Goal: Task Accomplishment & Management: Complete application form

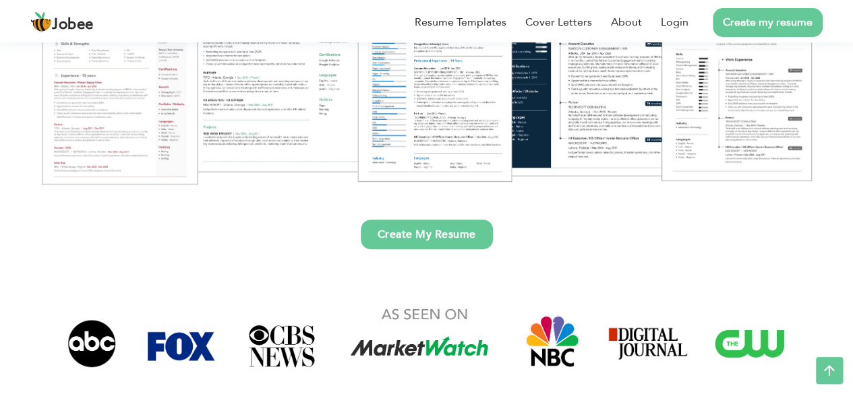
scroll to position [271, 0]
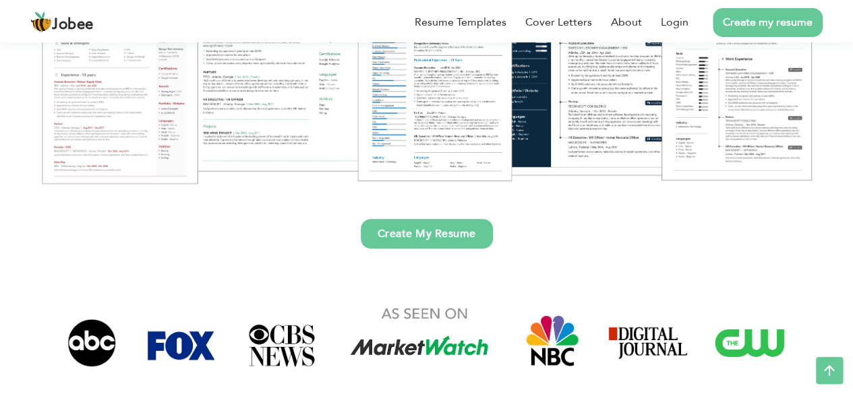
click at [453, 239] on link "Create My Resume" at bounding box center [427, 234] width 132 height 30
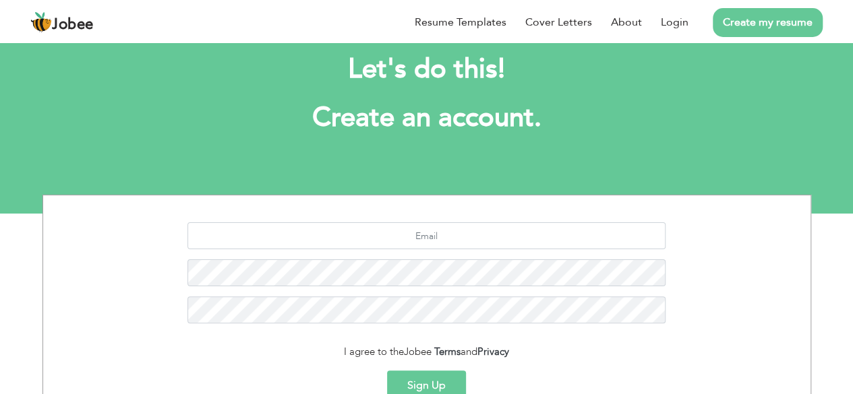
scroll to position [28, 0]
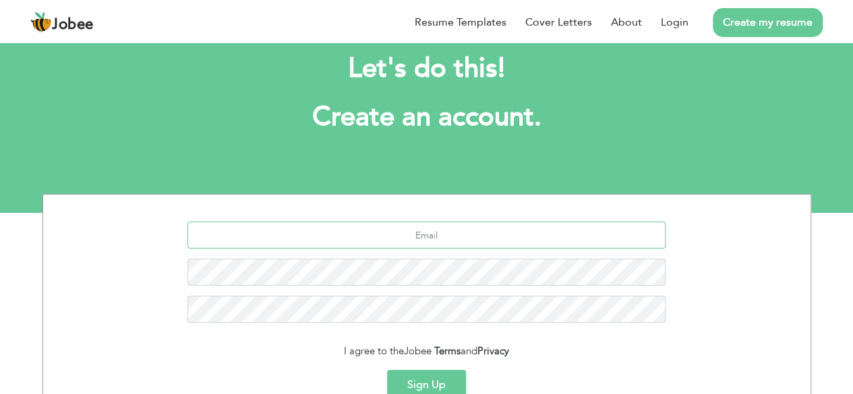
click at [425, 236] on input "text" at bounding box center [426, 235] width 478 height 27
type input "[EMAIL_ADDRESS][DOMAIN_NAME]"
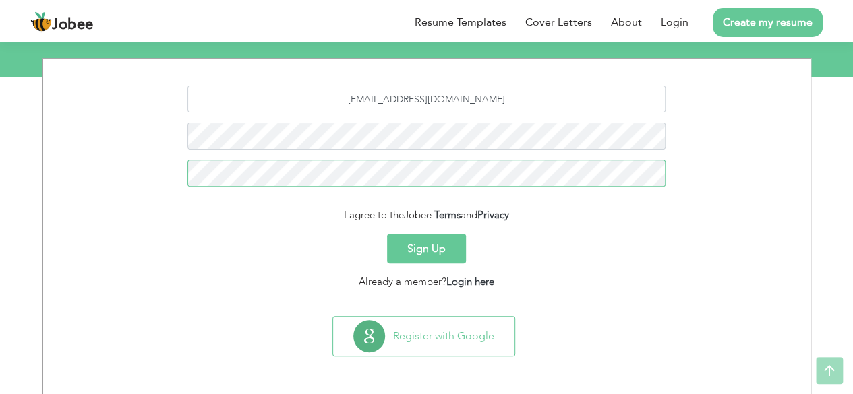
scroll to position [163, 0]
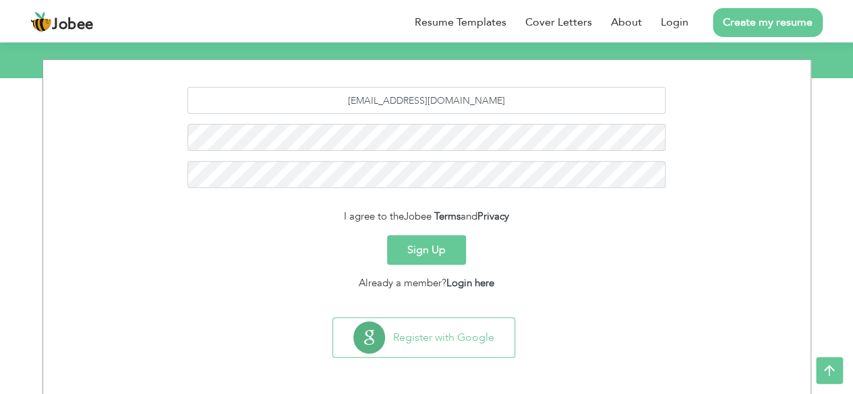
click at [427, 253] on button "Sign Up" at bounding box center [426, 250] width 79 height 30
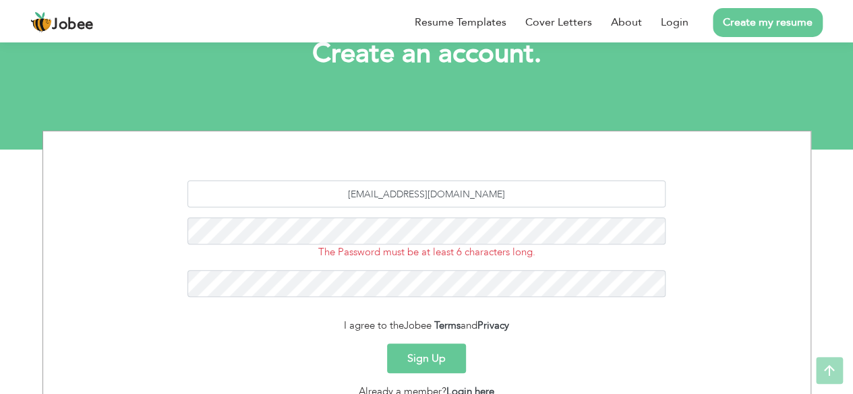
scroll to position [92, 0]
click at [410, 357] on button "Sign Up" at bounding box center [426, 359] width 79 height 30
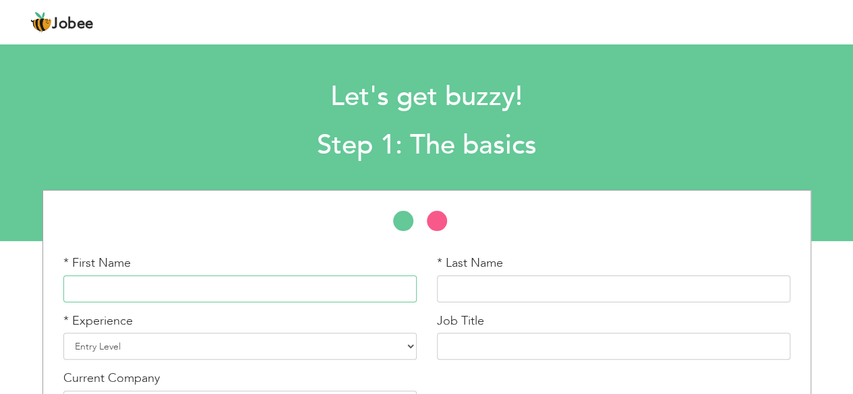
click at [360, 287] on input "text" at bounding box center [239, 289] width 353 height 27
type input "a"
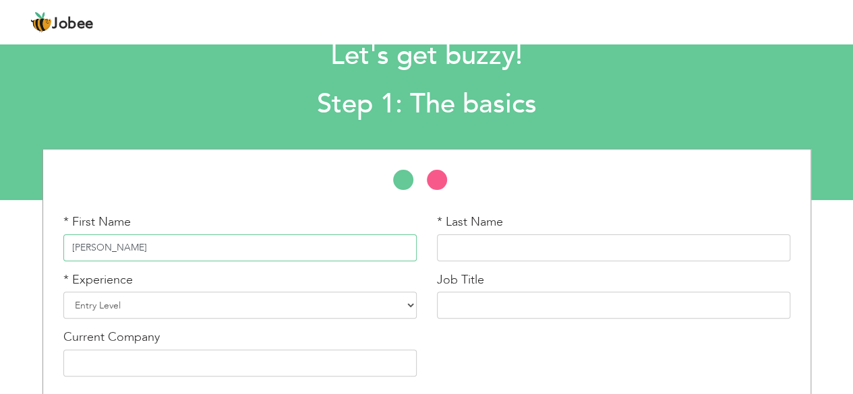
scroll to position [40, 0]
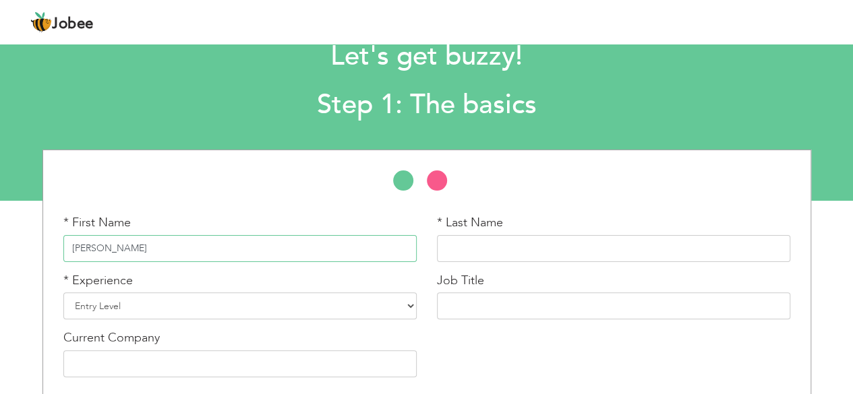
type input "Abdul Rehman"
click at [348, 305] on select "Entry Level Less than 1 Year 1 Year 2 Years 3 Years 4 Years 5 Years 6 Years 7 Y…" at bounding box center [239, 305] width 353 height 27
select select "2"
click at [63, 292] on select "Entry Level Less than 1 Year 1 Year 2 Years 3 Years 4 Years 5 Years 6 Years 7 Y…" at bounding box center [239, 305] width 353 height 27
click at [507, 245] on input "text" at bounding box center [613, 248] width 353 height 27
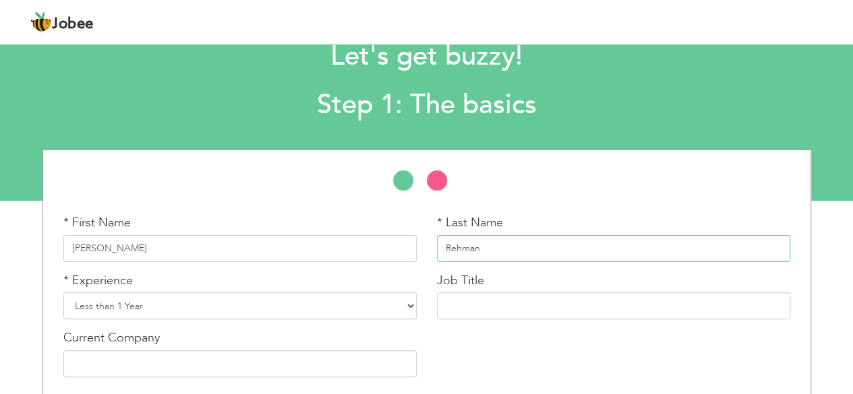
type input "Rehman"
click at [402, 247] on input "[PERSON_NAME]" at bounding box center [239, 248] width 353 height 27
type input "Abdul"
click at [534, 315] on input "text" at bounding box center [613, 305] width 353 height 27
click at [301, 371] on input "text" at bounding box center [239, 363] width 353 height 27
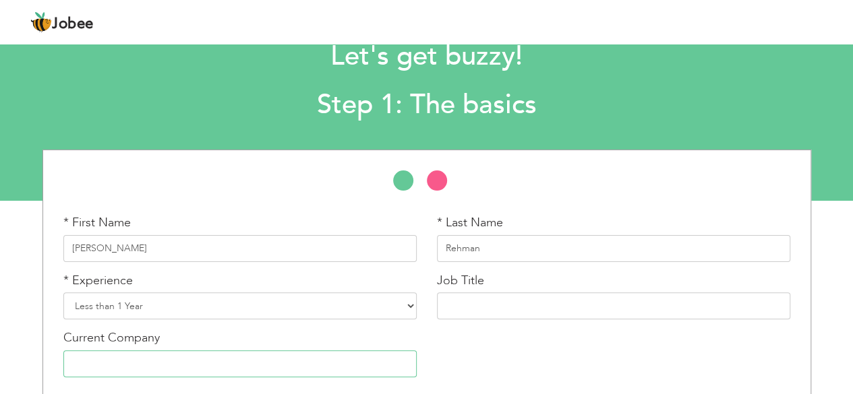
click at [243, 374] on input "text" at bounding box center [239, 363] width 353 height 27
type input "Peak Solution"
click at [554, 309] on input "text" at bounding box center [613, 305] width 353 height 27
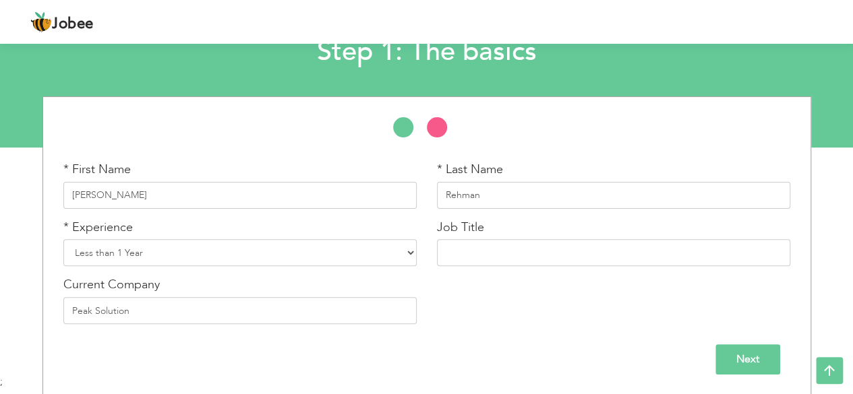
click at [763, 350] on input "Next" at bounding box center [747, 359] width 65 height 30
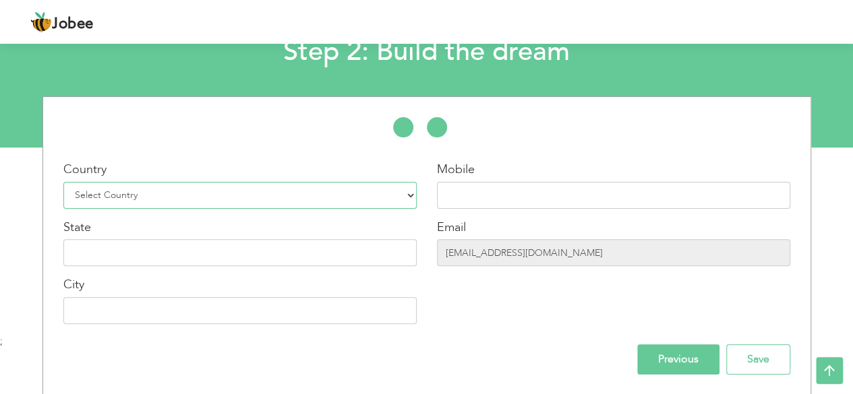
click at [288, 195] on select "Select Country Afghanistan Albania Algeria American Samoa Andorra Angola Anguil…" at bounding box center [239, 195] width 353 height 27
select select "166"
click at [127, 187] on select "Select Country Afghanistan Albania Algeria American Samoa Andorra Angola Anguil…" at bounding box center [239, 195] width 353 height 27
click at [184, 261] on input "text" at bounding box center [239, 252] width 353 height 27
type input "single"
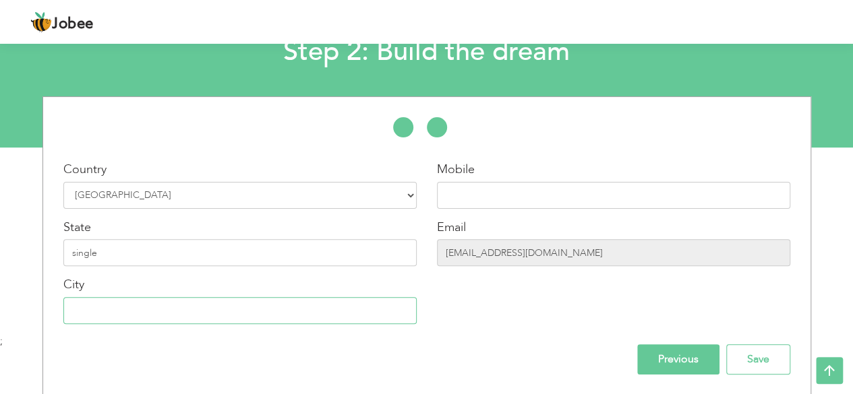
click at [185, 315] on input "text" at bounding box center [239, 310] width 353 height 27
type input "[GEOGRAPHIC_DATA]"
type input "03127310264"
click at [756, 363] on input "Save" at bounding box center [758, 359] width 64 height 30
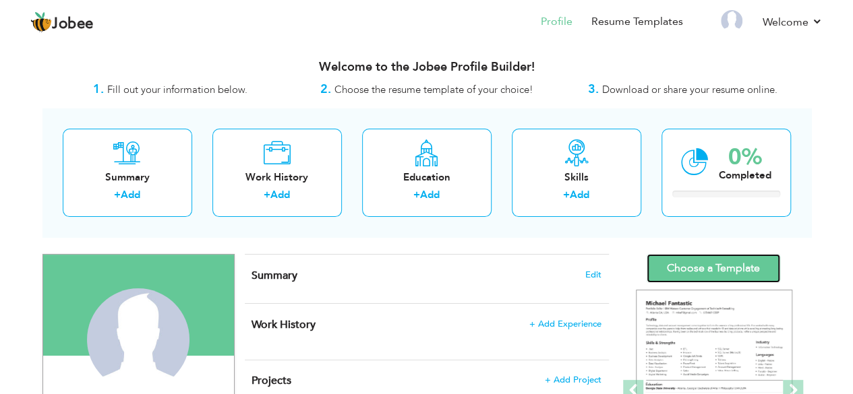
click at [727, 258] on link "Choose a Template" at bounding box center [712, 268] width 133 height 29
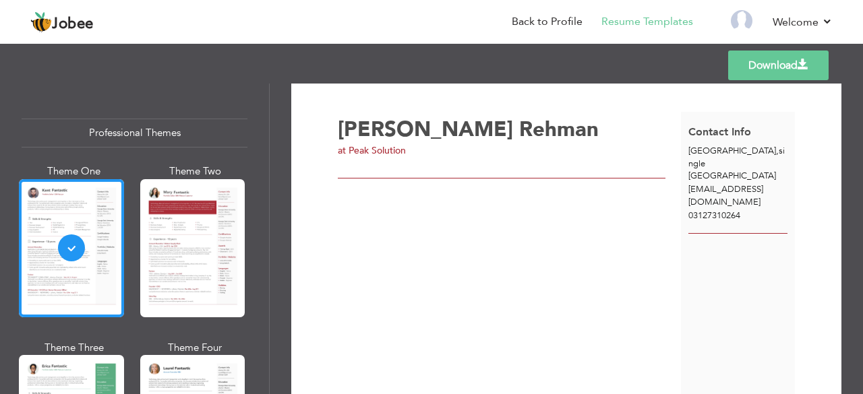
scroll to position [4, 0]
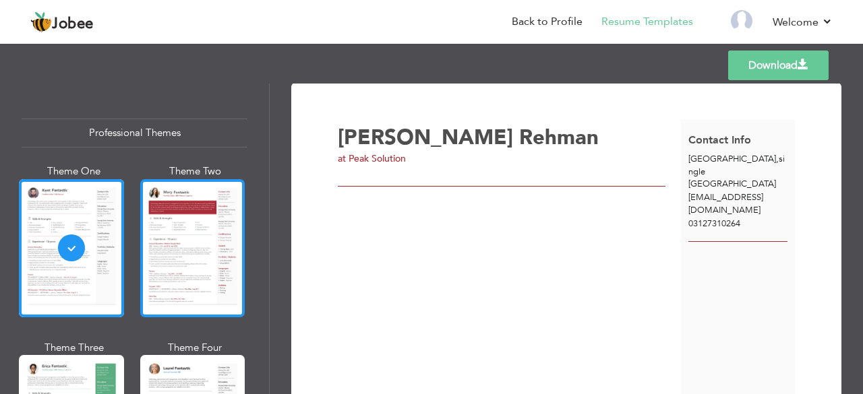
click at [186, 271] on div at bounding box center [192, 248] width 105 height 138
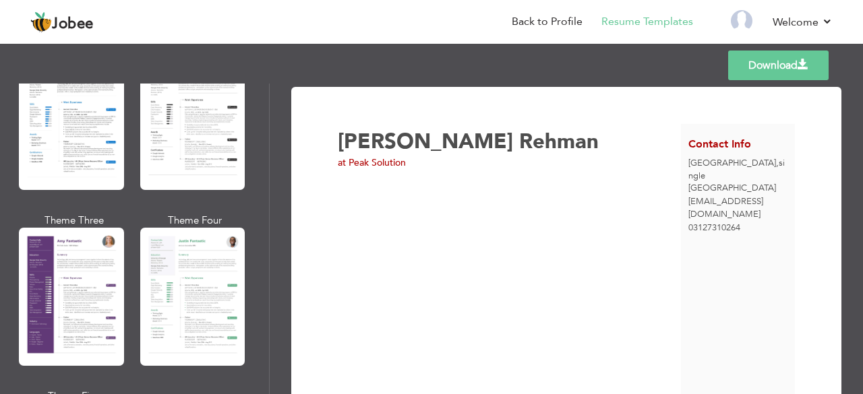
scroll to position [1119, 0]
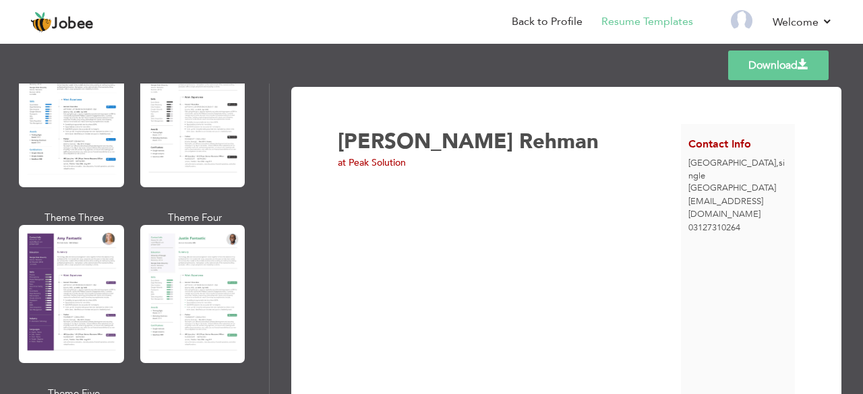
click at [61, 285] on div "Professional Themes Theme One Theme Two Theme Three Theme Four" at bounding box center [431, 239] width 863 height 311
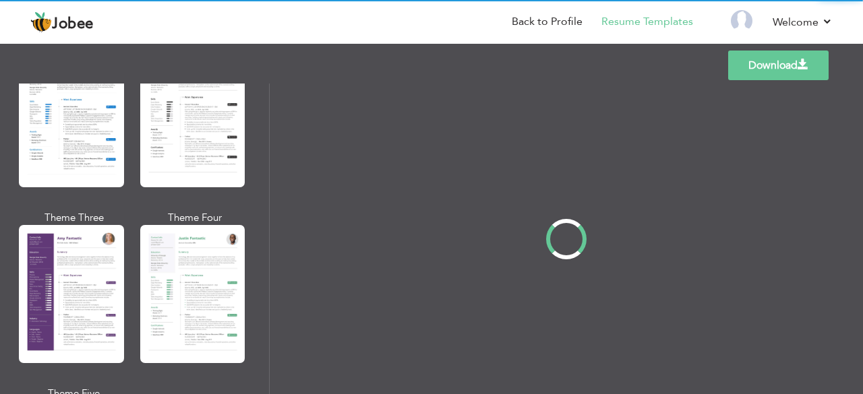
scroll to position [0, 0]
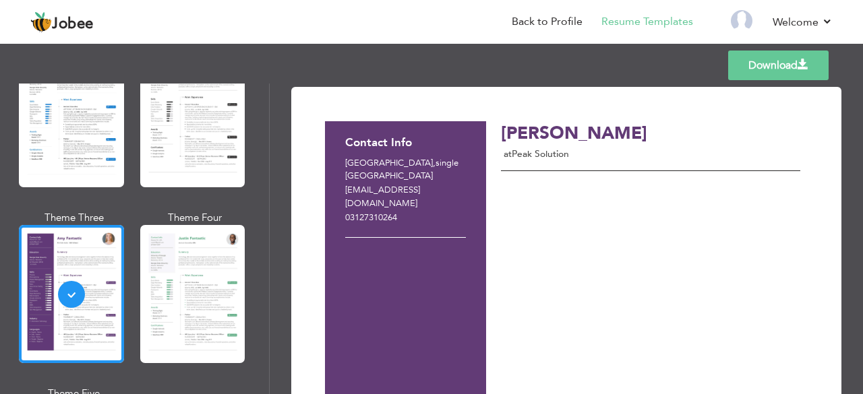
click at [49, 136] on div "Professional Themes Theme One Theme Two Theme Three Theme Four" at bounding box center [431, 239] width 863 height 311
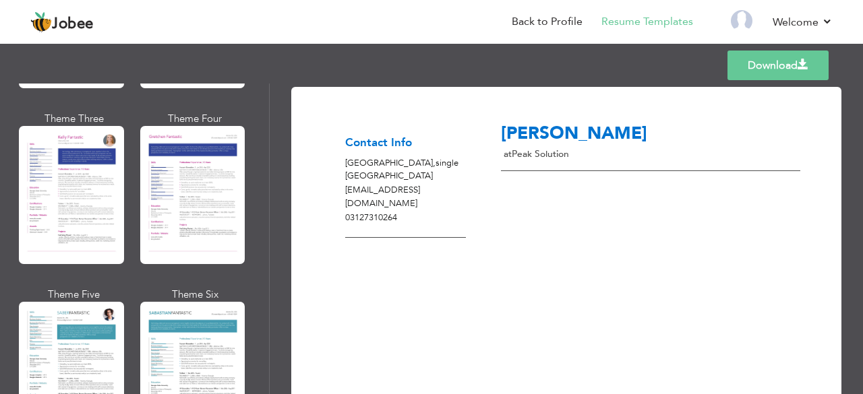
scroll to position [1804, 0]
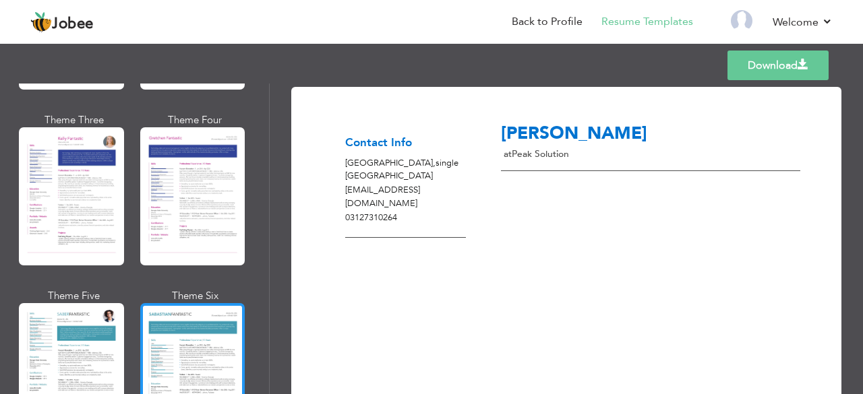
click at [183, 303] on div at bounding box center [192, 372] width 105 height 138
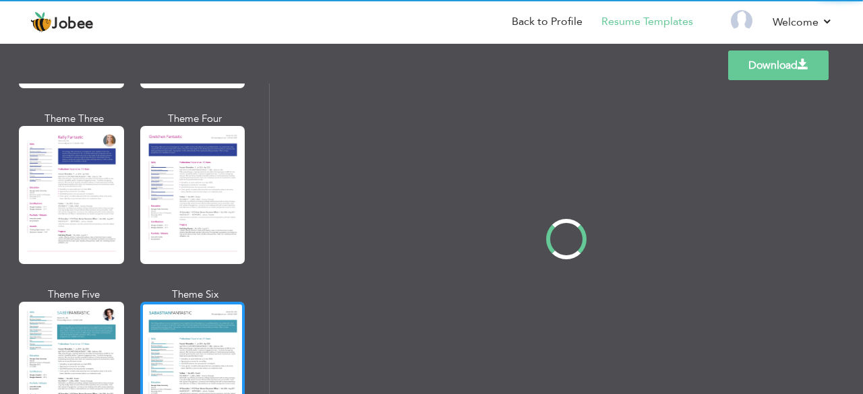
scroll to position [0, 0]
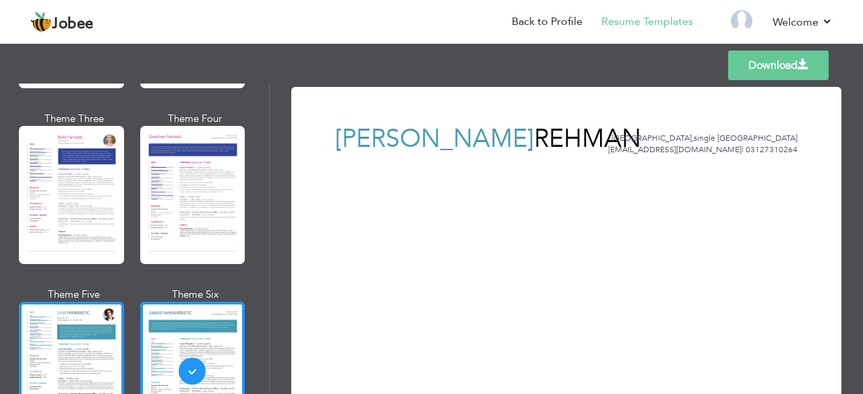
click at [57, 359] on div at bounding box center [71, 371] width 105 height 138
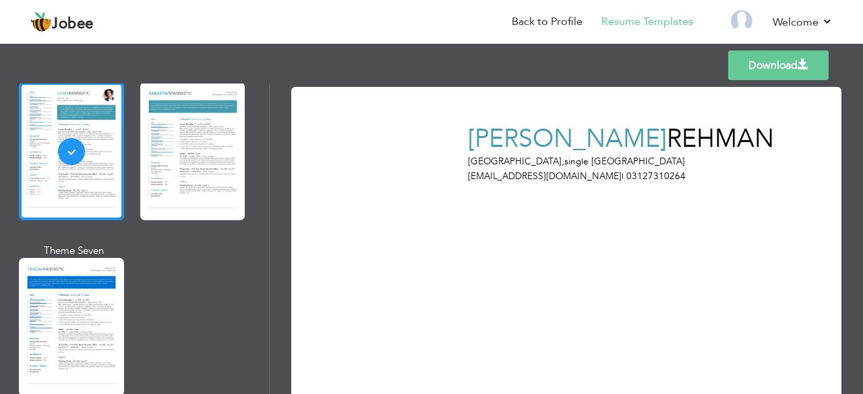
scroll to position [2027, 0]
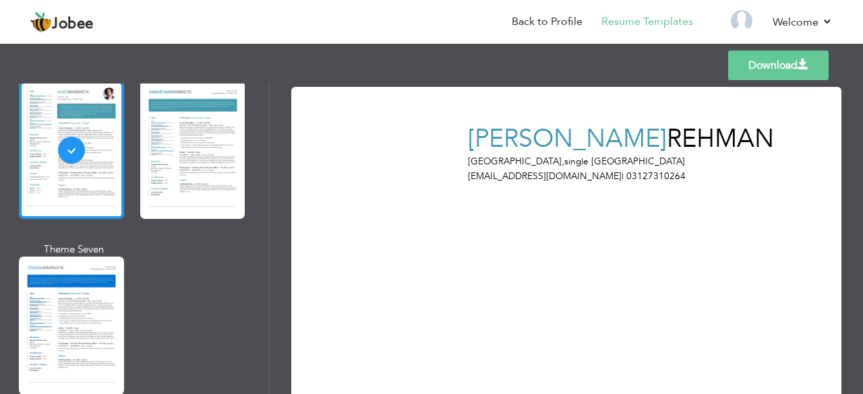
click at [57, 359] on div at bounding box center [71, 326] width 105 height 138
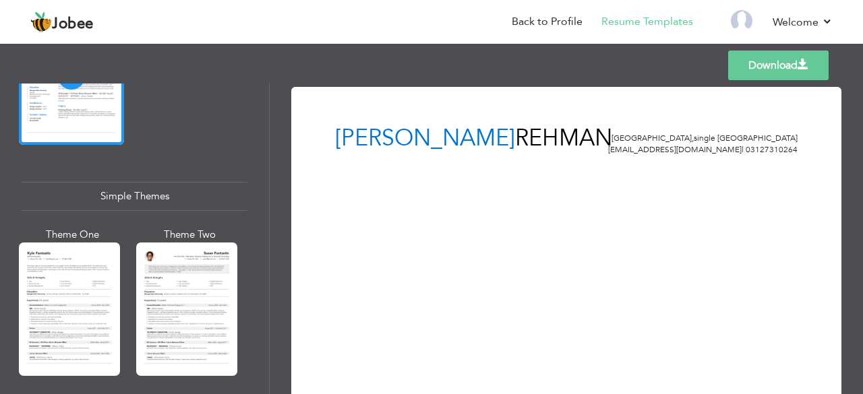
scroll to position [2437, 0]
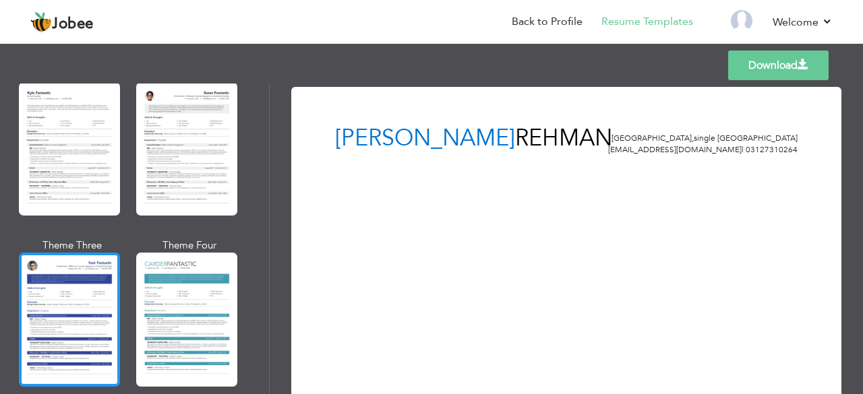
click at [66, 328] on div at bounding box center [69, 319] width 101 height 133
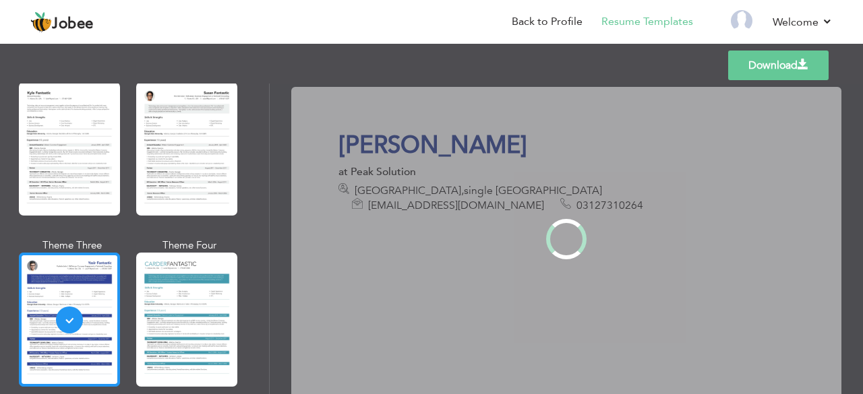
scroll to position [0, 0]
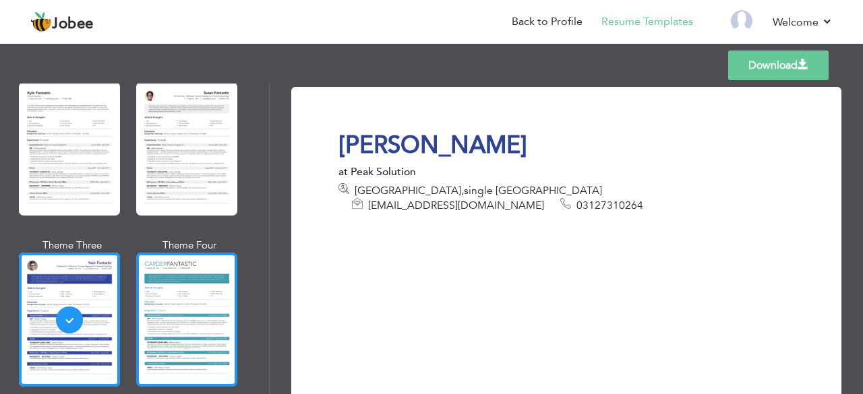
click at [172, 303] on div at bounding box center [186, 319] width 101 height 133
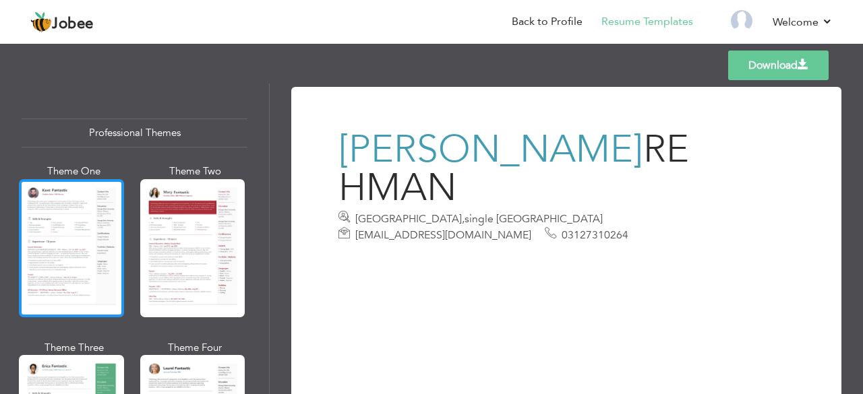
click at [44, 251] on div at bounding box center [71, 248] width 105 height 138
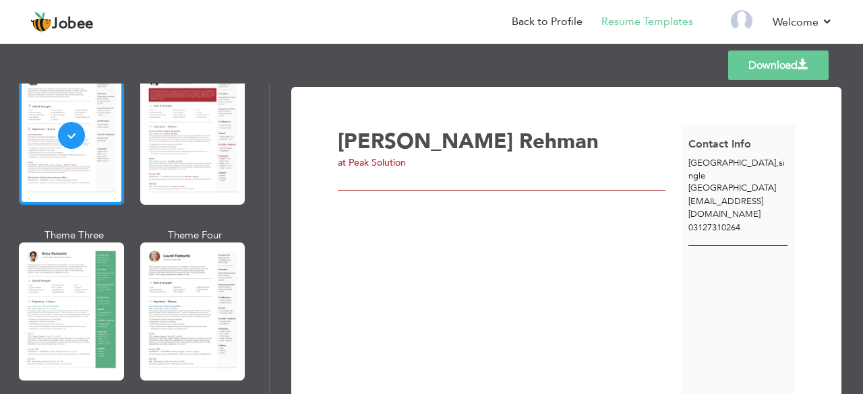
scroll to position [113, 0]
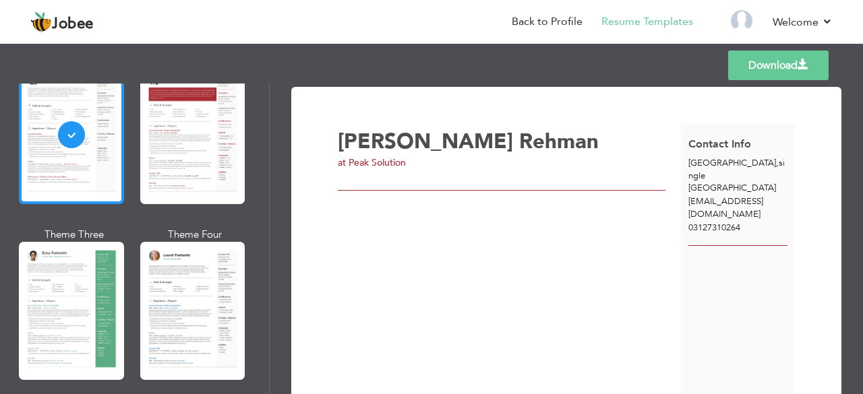
click at [44, 251] on div at bounding box center [71, 311] width 105 height 138
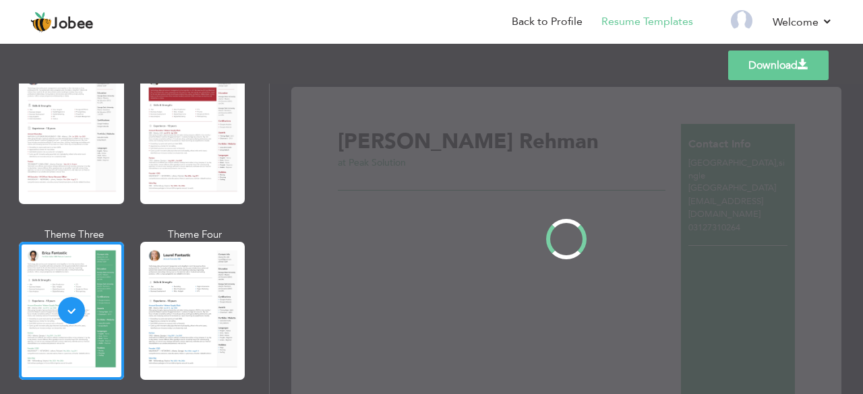
scroll to position [0, 0]
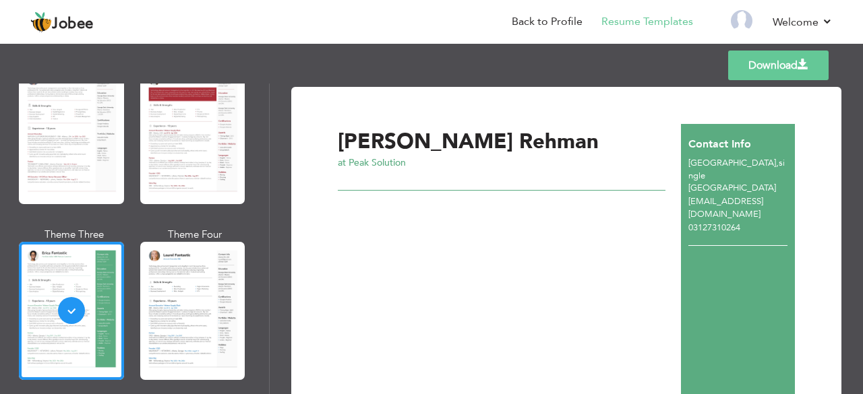
click at [175, 309] on div at bounding box center [192, 311] width 105 height 138
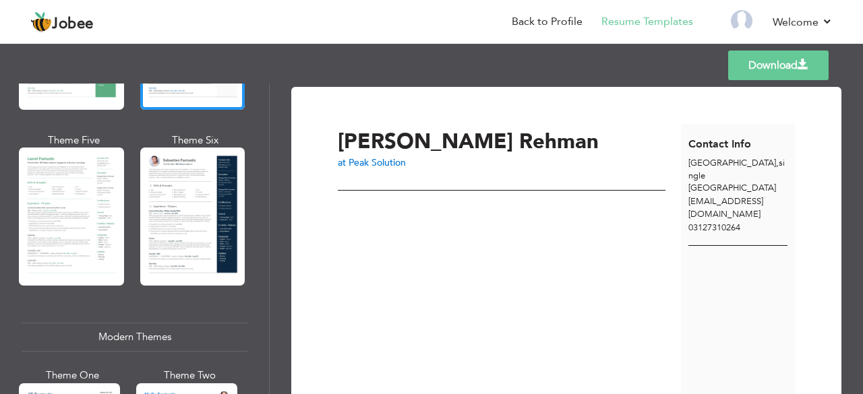
scroll to position [387, 0]
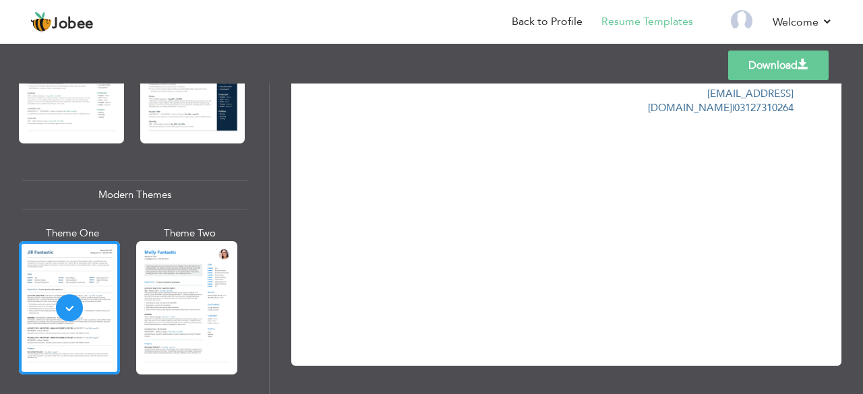
scroll to position [0, 0]
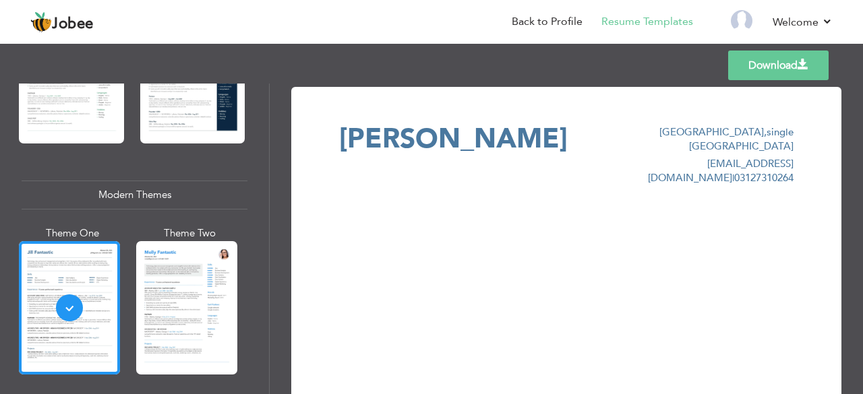
click at [801, 69] on span at bounding box center [802, 64] width 11 height 11
click at [458, 210] on div "Download Abdul Rehman lahore , single Pakistan abdulrehman871260@gmail.com | 03…" at bounding box center [566, 184] width 454 height 119
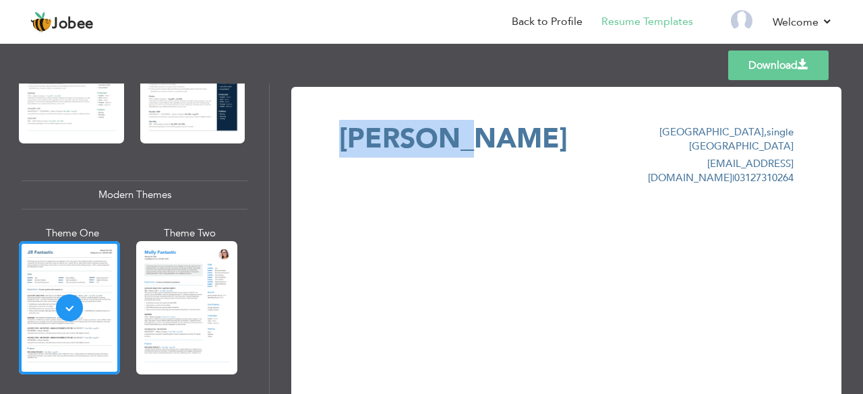
drag, startPoint x: 469, startPoint y: 114, endPoint x: 458, endPoint y: 134, distance: 22.9
click at [458, 134] on div "Download Abdul Rehman lahore , single Pakistan abdulrehman871260@gmail.com | 03…" at bounding box center [566, 261] width 503 height 315
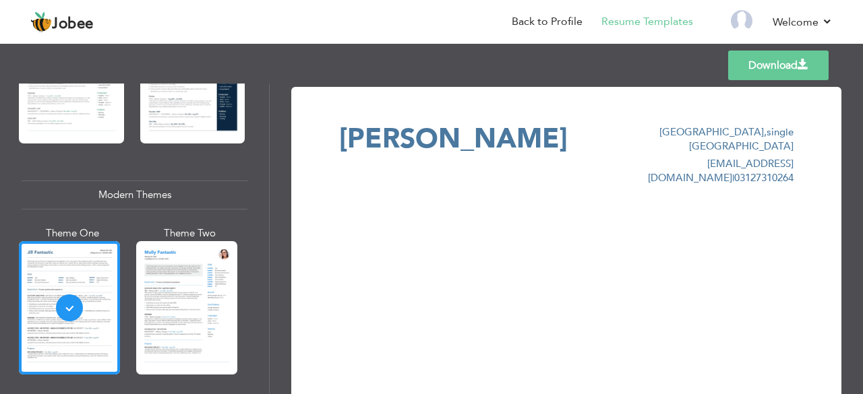
click at [600, 223] on div "Download Abdul Rehman lahore , single Pakistan abdulrehman871260@gmail.com | 03…" at bounding box center [566, 261] width 503 height 315
click at [751, 65] on link "Download" at bounding box center [778, 66] width 100 height 30
click at [546, 27] on link "Back to Profile" at bounding box center [547, 22] width 71 height 16
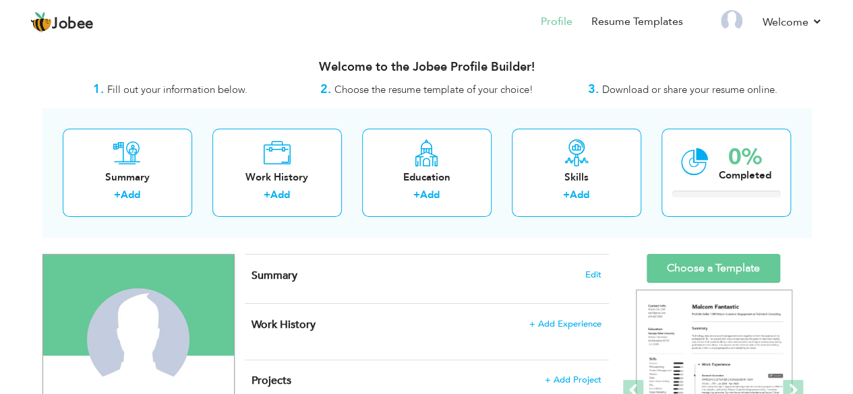
drag, startPoint x: 0, startPoint y: 0, endPoint x: 715, endPoint y: 252, distance: 758.2
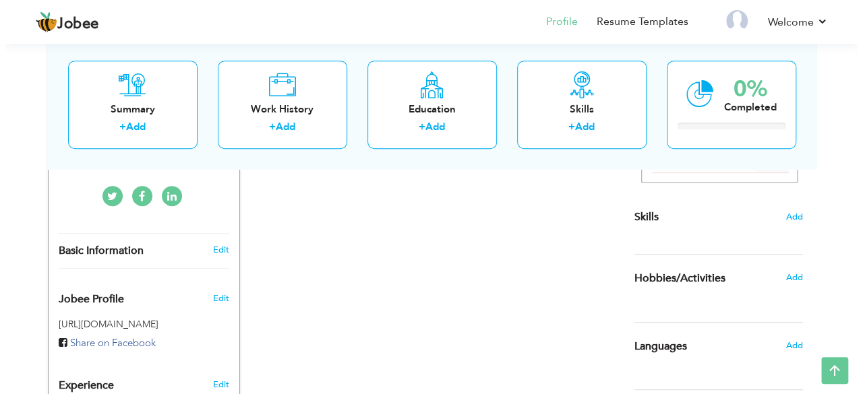
scroll to position [319, 0]
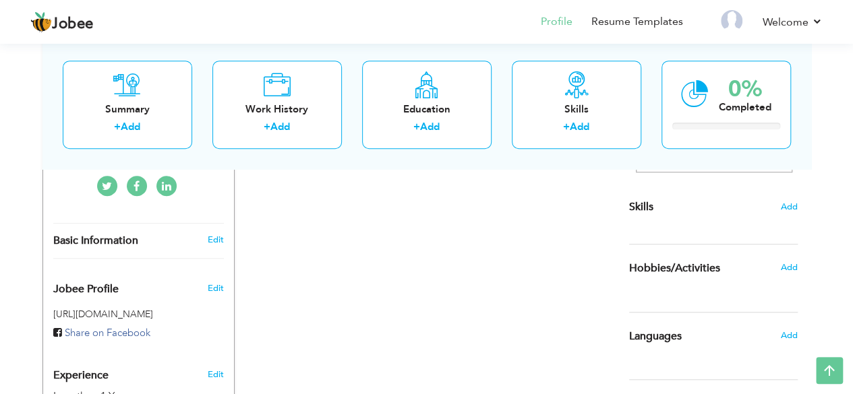
click at [220, 224] on div "Basic Information Edit" at bounding box center [138, 241] width 191 height 34
type input "[PERSON_NAME]"
type input "Rehman"
type input "03127310264"
select select "number:166"
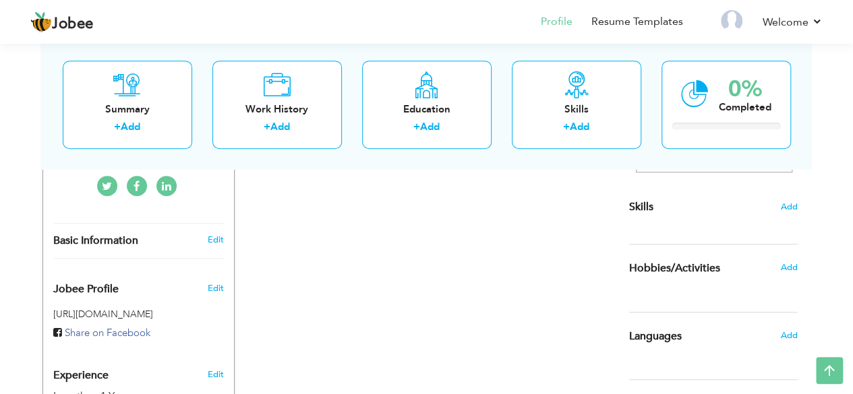
type input "single"
type input "[GEOGRAPHIC_DATA]"
select select "number:2"
type input "Peak Solution"
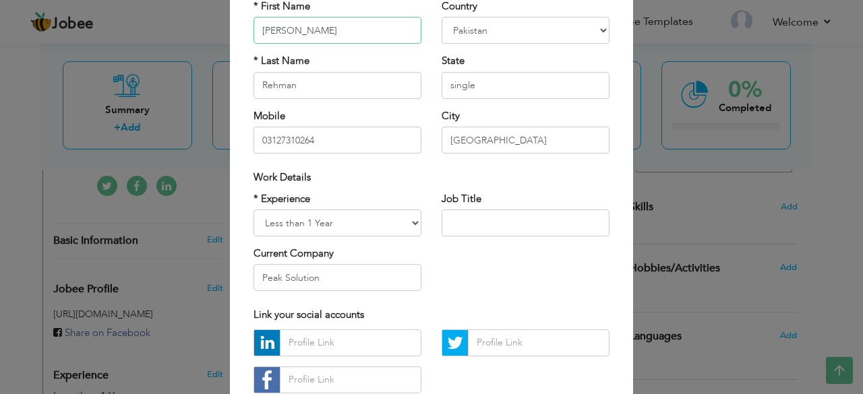
scroll to position [210, 0]
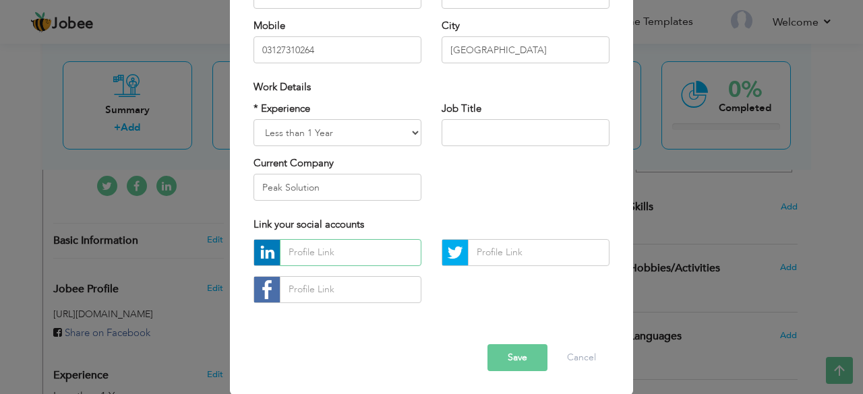
click at [310, 249] on input "text" at bounding box center [351, 252] width 142 height 27
click at [349, 289] on input "text" at bounding box center [351, 289] width 142 height 27
paste input "[URL][DOMAIN_NAME]"
type input "[URL][DOMAIN_NAME]"
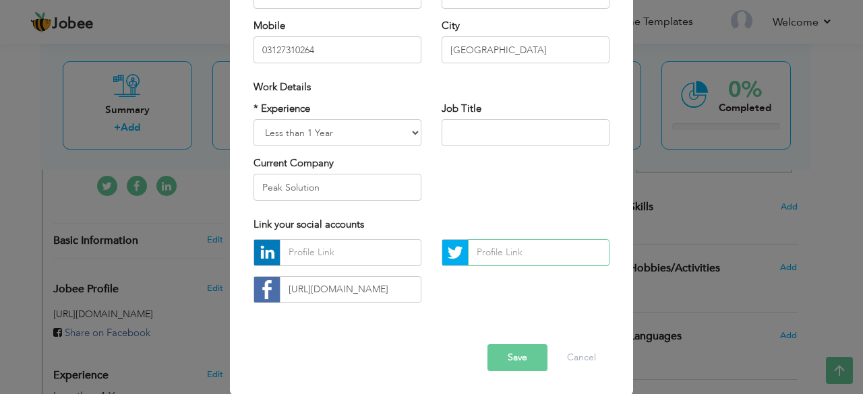
scroll to position [0, 0]
click at [522, 251] on input "text" at bounding box center [539, 252] width 142 height 27
click at [317, 257] on input "text" at bounding box center [351, 252] width 142 height 27
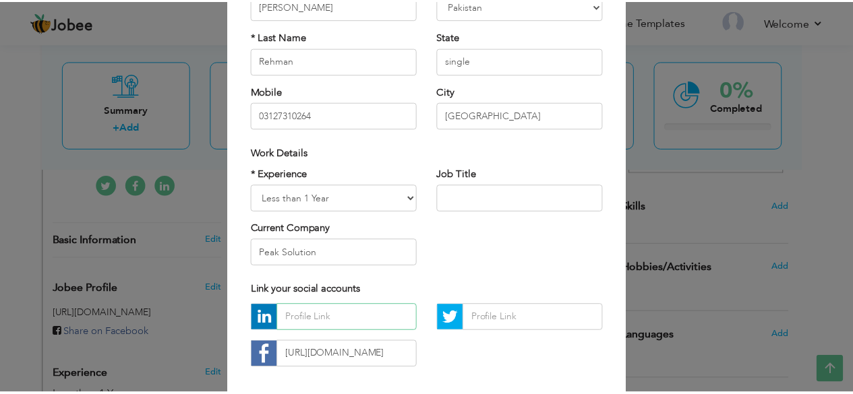
scroll to position [210, 0]
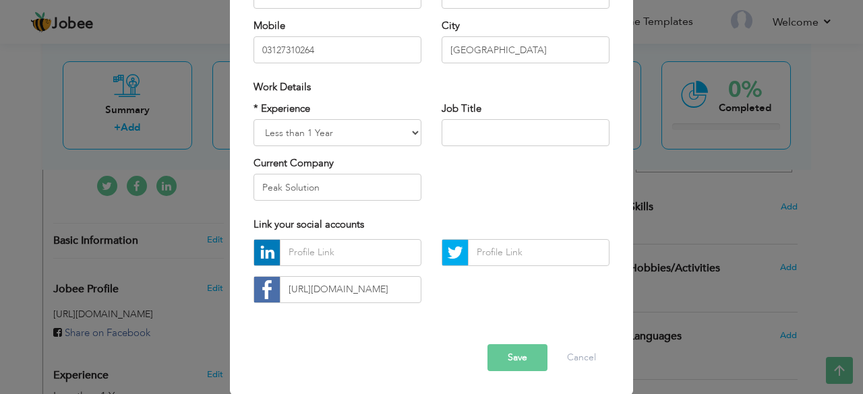
click at [536, 350] on button "Save" at bounding box center [517, 357] width 60 height 27
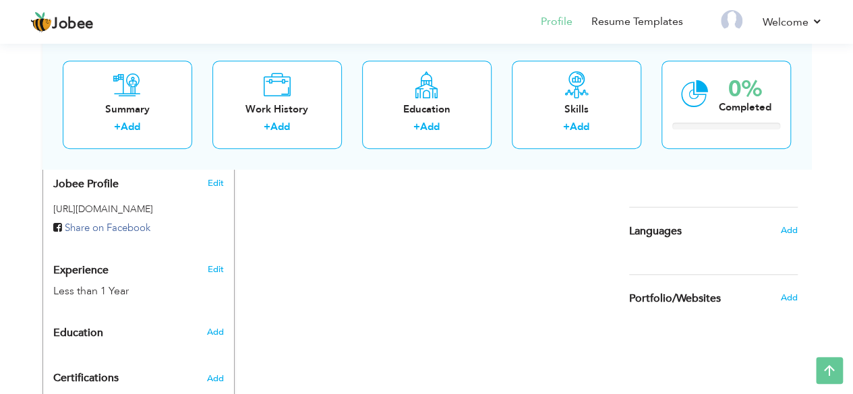
scroll to position [427, 0]
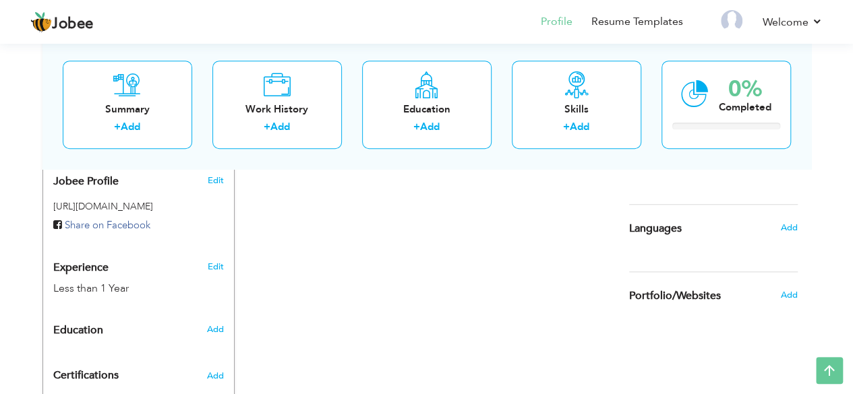
click at [212, 323] on h6 "Add" at bounding box center [214, 329] width 17 height 12
radio input "true"
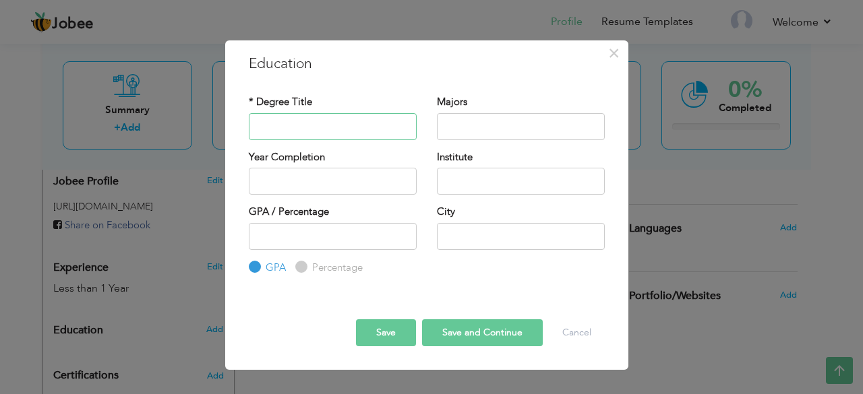
click at [322, 125] on input "text" at bounding box center [333, 126] width 168 height 27
type input "2025"
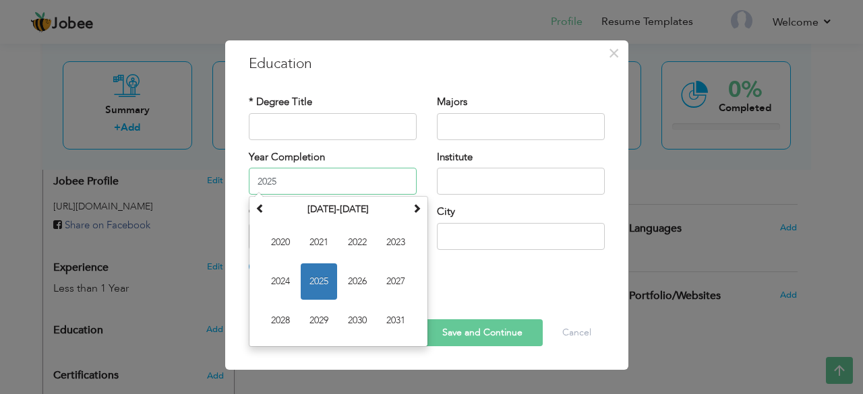
click at [328, 182] on input "2025" at bounding box center [333, 181] width 168 height 27
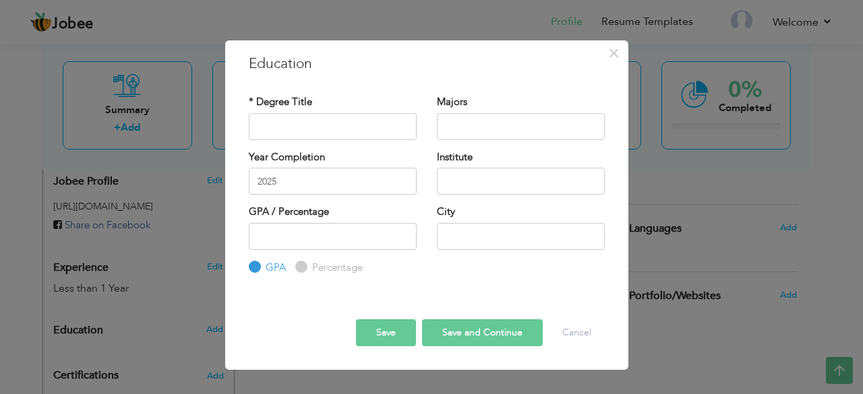
click at [702, 228] on div "× Education * Degree Title Majors Year Completion 2025 Institute" at bounding box center [431, 197] width 863 height 394
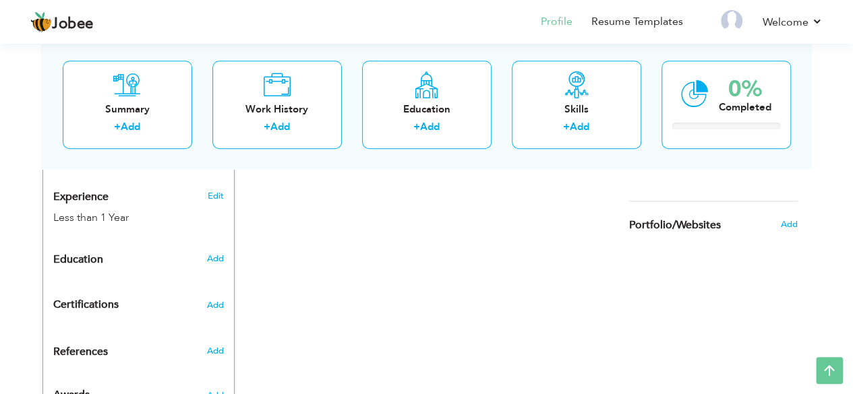
scroll to position [498, 0]
click at [213, 252] on span "Add" at bounding box center [215, 258] width 18 height 12
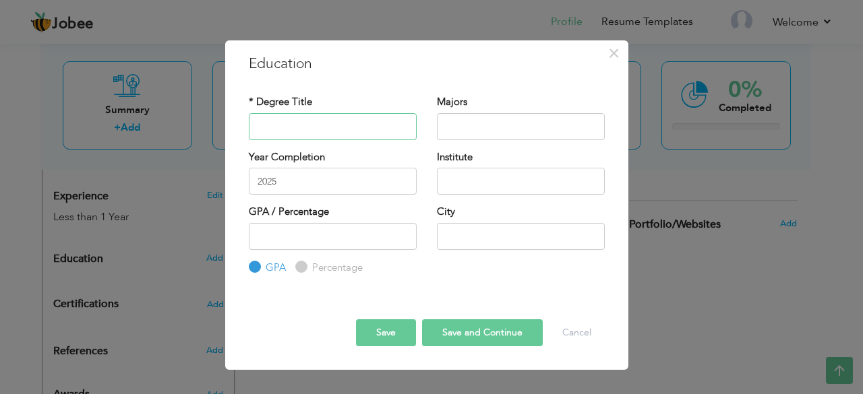
click at [305, 134] on input "text" at bounding box center [333, 126] width 168 height 27
click at [611, 51] on span "×" at bounding box center [613, 53] width 11 height 24
